Goal: Transaction & Acquisition: Purchase product/service

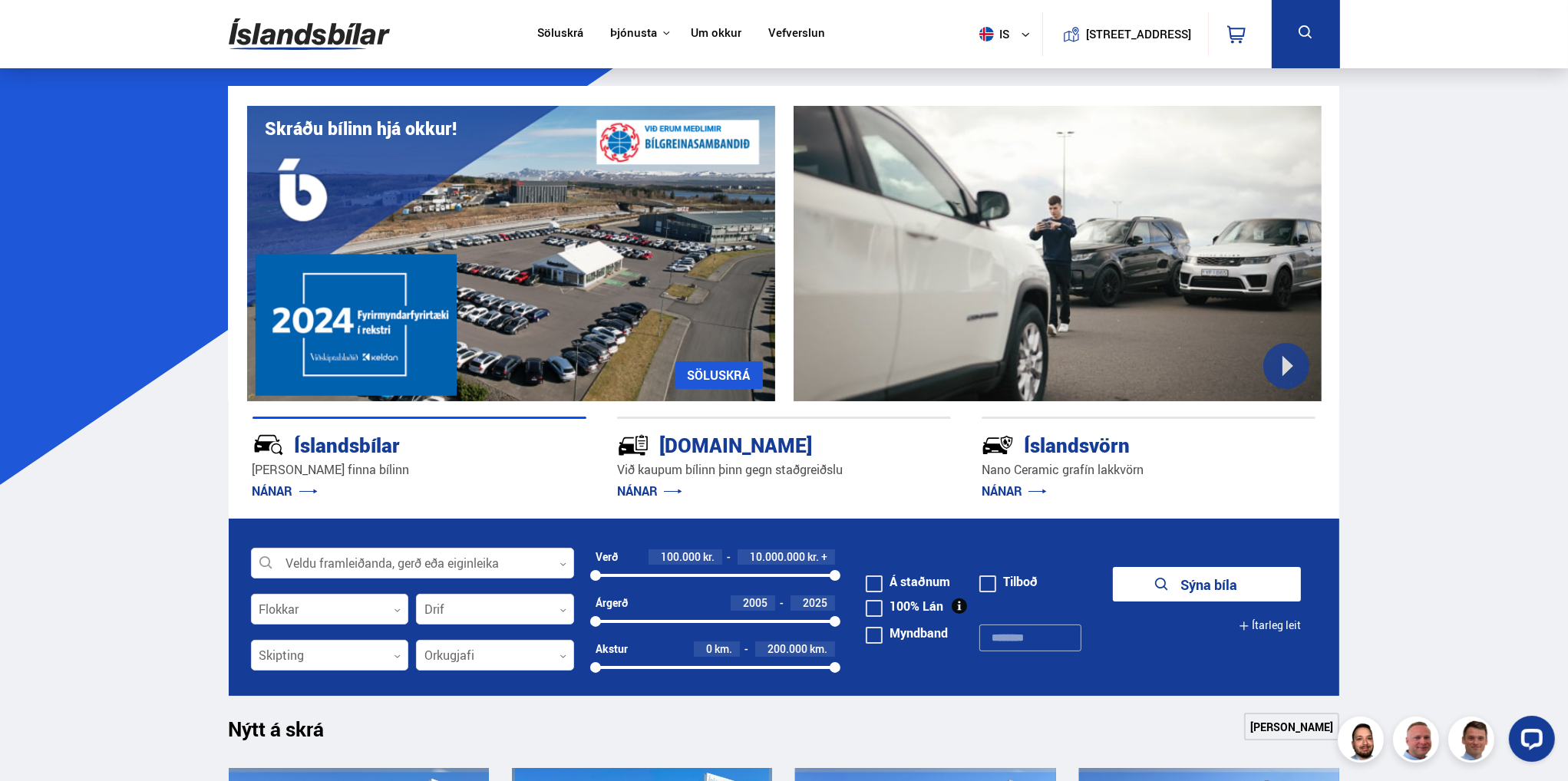
click at [1310, 35] on icon at bounding box center [1305, 32] width 19 height 19
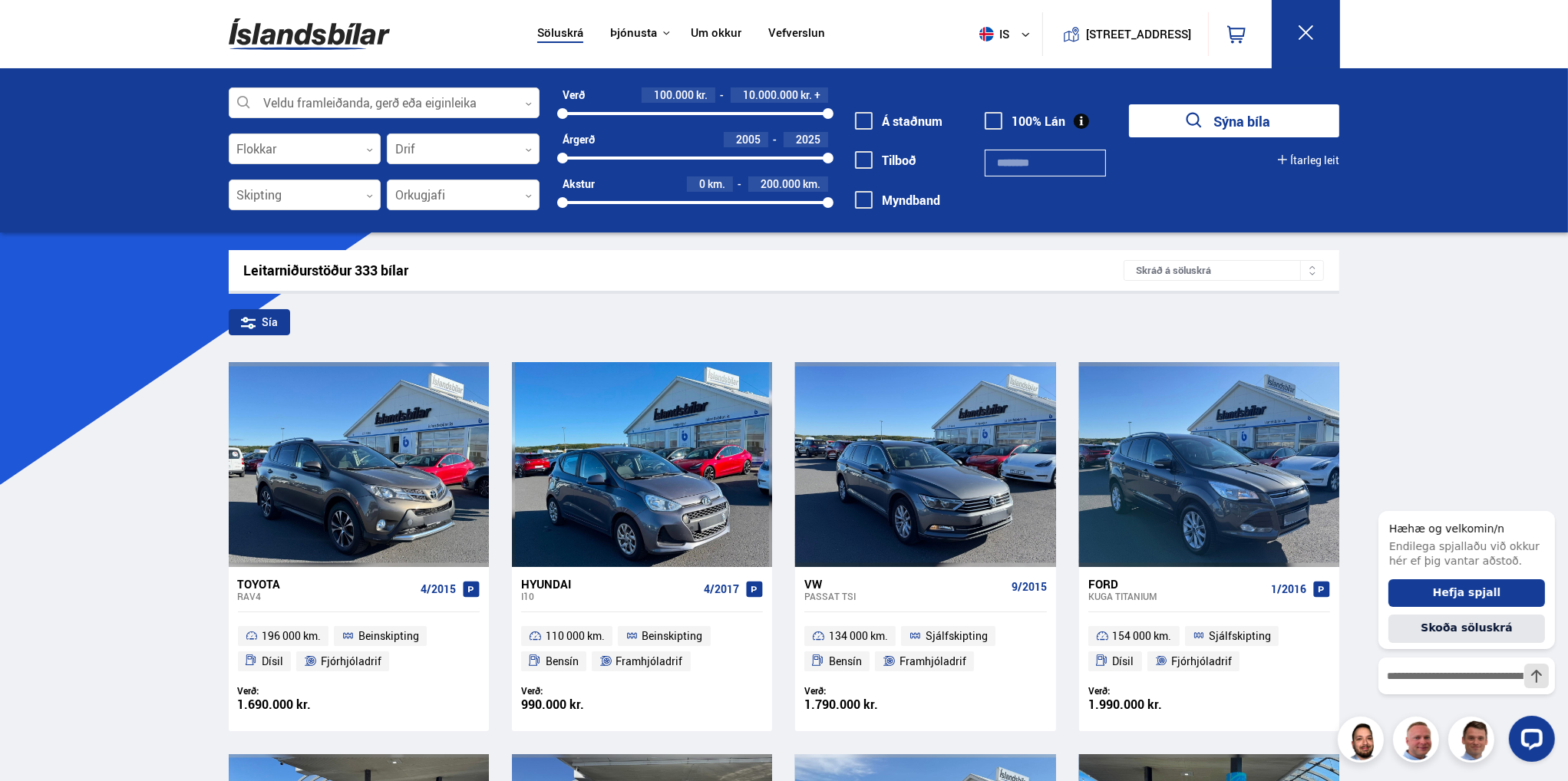
click at [1184, 114] on icon "submit" at bounding box center [1194, 120] width 22 height 22
click at [1200, 114] on icon "submit" at bounding box center [1194, 120] width 22 height 22
click at [1036, 160] on input "text" at bounding box center [1045, 163] width 121 height 27
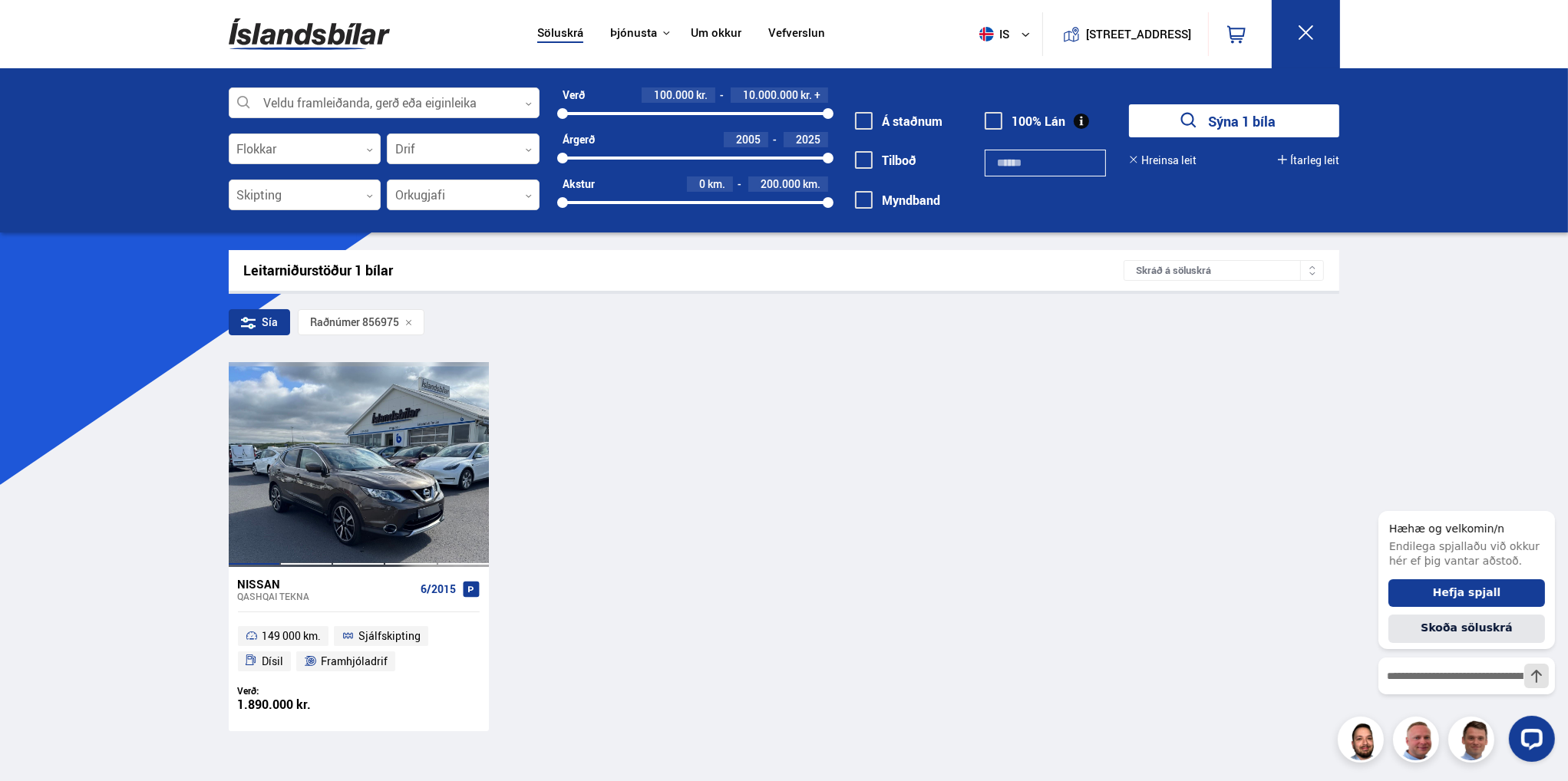
type input "******"
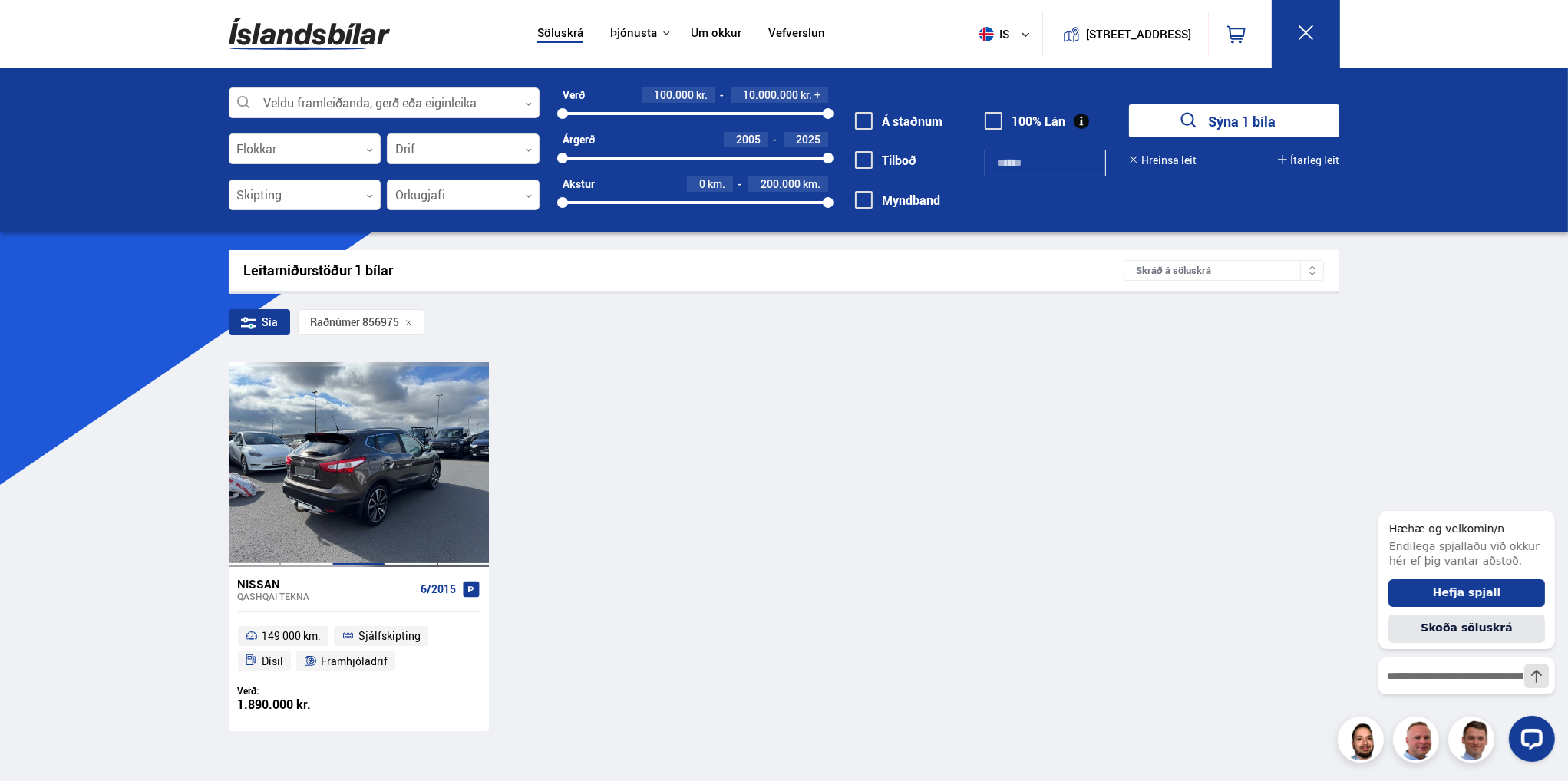
click at [346, 483] on div at bounding box center [359, 464] width 52 height 204
